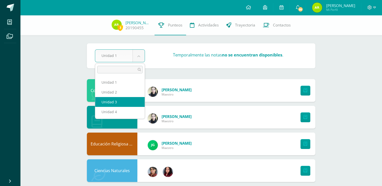
select select "Unidad 3"
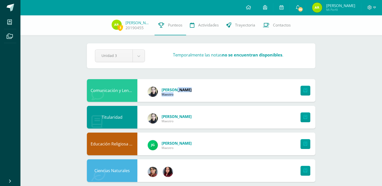
drag, startPoint x: 173, startPoint y: 89, endPoint x: 193, endPoint y: 90, distance: 20.3
click at [193, 90] on div "Comunicación y Lenguaje, Idioma Extranjero Inglés [PERSON_NAME] Maestro" at bounding box center [201, 90] width 228 height 23
drag, startPoint x: 193, startPoint y: 90, endPoint x: 174, endPoint y: 88, distance: 19.6
click at [174, 88] on span "[PERSON_NAME]" at bounding box center [177, 89] width 30 height 5
click at [179, 89] on span "[PERSON_NAME]" at bounding box center [177, 89] width 30 height 5
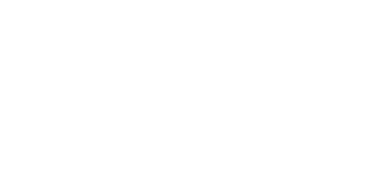
click at [37, 110] on div "Edilsa Luna Maestro" at bounding box center [27, 121] width 20 height 23
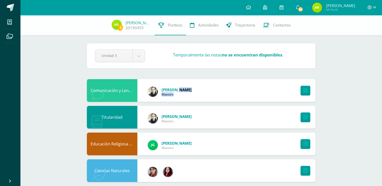
drag, startPoint x: 183, startPoint y: 91, endPoint x: 175, endPoint y: 91, distance: 7.8
click at [175, 91] on div "Edilsa Luna Maestro" at bounding box center [170, 92] width 54 height 23
click at [175, 91] on span "[PERSON_NAME]" at bounding box center [177, 89] width 30 height 5
click at [174, 91] on span "[PERSON_NAME]" at bounding box center [177, 89] width 30 height 5
drag, startPoint x: 173, startPoint y: 90, endPoint x: 182, endPoint y: 89, distance: 9.0
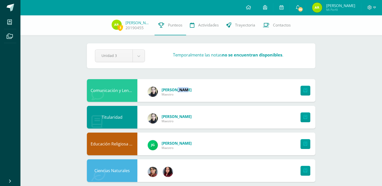
click at [182, 89] on span "[PERSON_NAME]" at bounding box center [177, 89] width 30 height 5
drag, startPoint x: 182, startPoint y: 89, endPoint x: 179, endPoint y: 89, distance: 2.8
drag, startPoint x: 165, startPoint y: 95, endPoint x: 175, endPoint y: 96, distance: 10.1
click at [175, 96] on span "Maestro" at bounding box center [177, 94] width 30 height 4
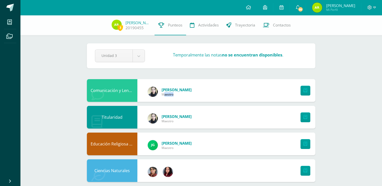
click at [174, 95] on span "Maestro" at bounding box center [177, 94] width 30 height 4
drag, startPoint x: 174, startPoint y: 95, endPoint x: 171, endPoint y: 95, distance: 3.3
